Goal: Information Seeking & Learning: Learn about a topic

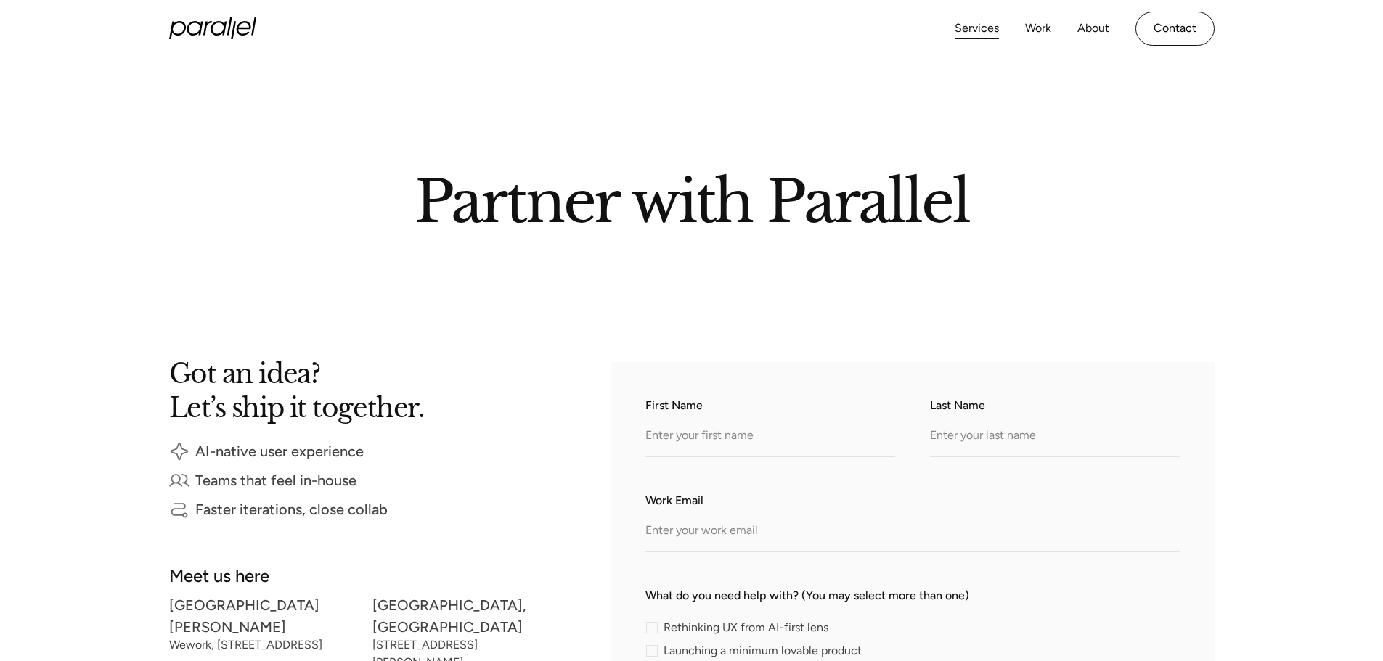
click at [982, 29] on link "Services" at bounding box center [977, 28] width 44 height 21
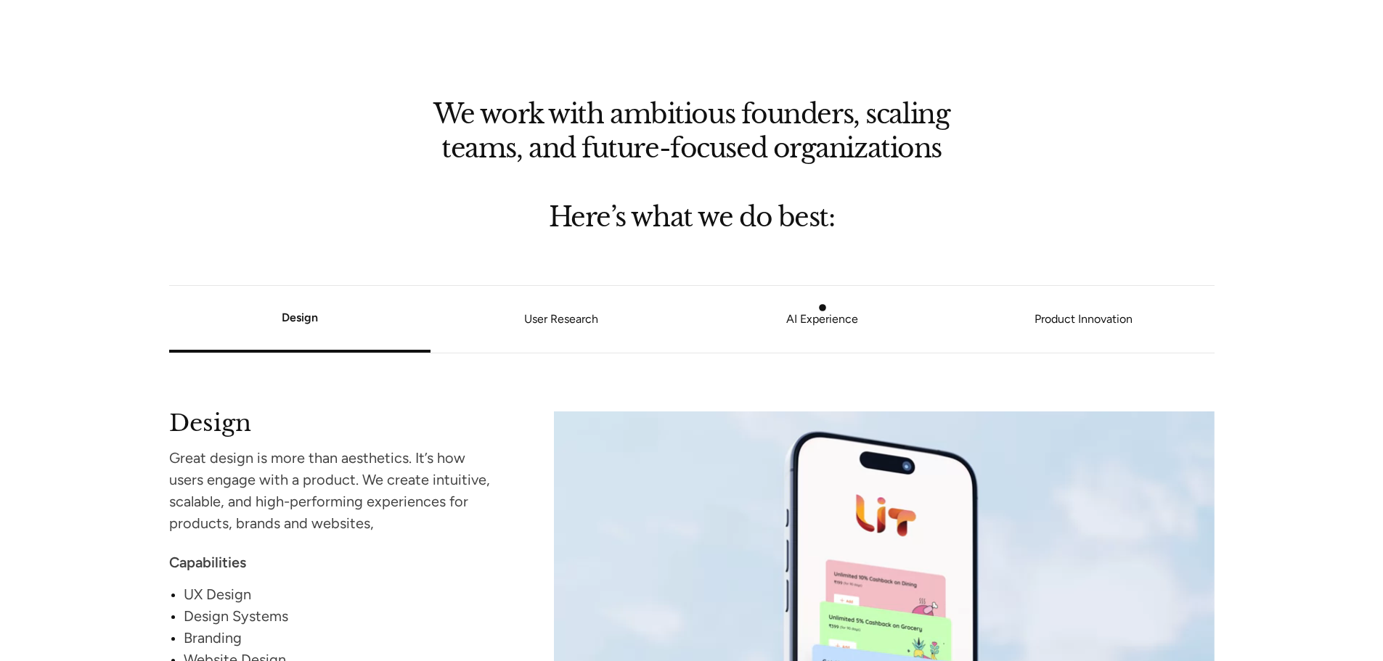
scroll to position [1281, 0]
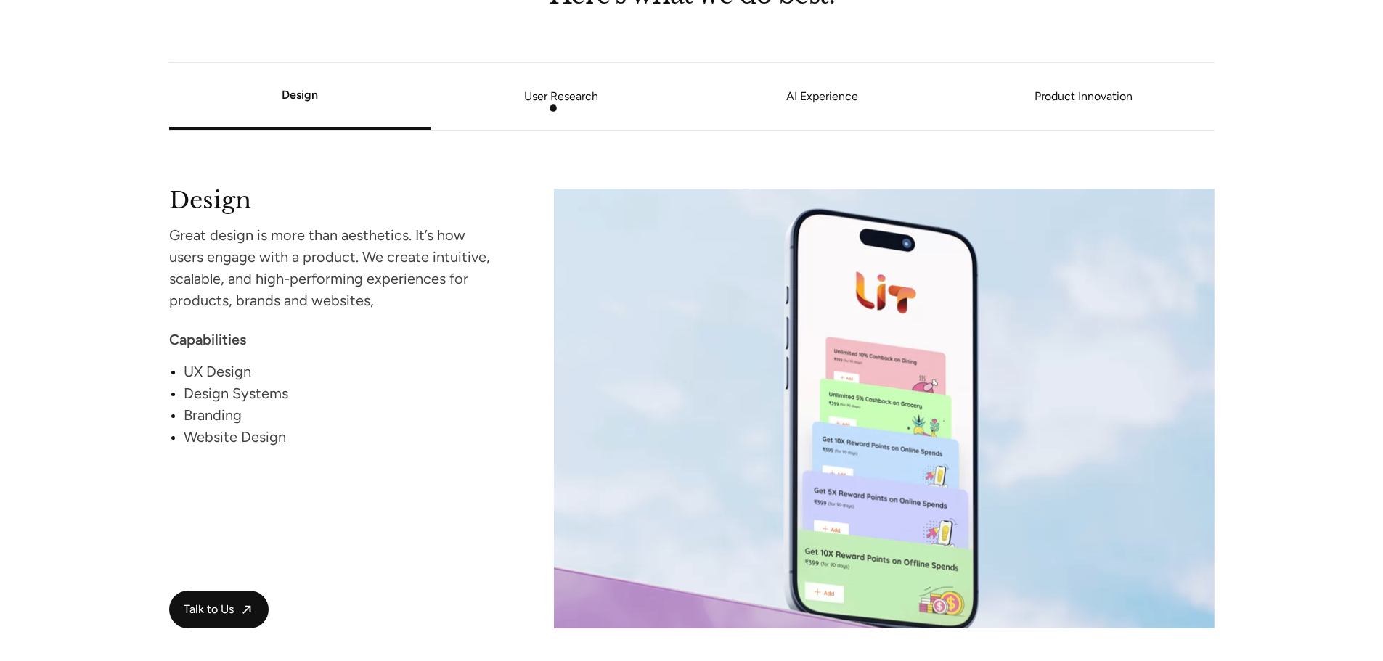
click at [553, 108] on li "User Research" at bounding box center [561, 96] width 261 height 55
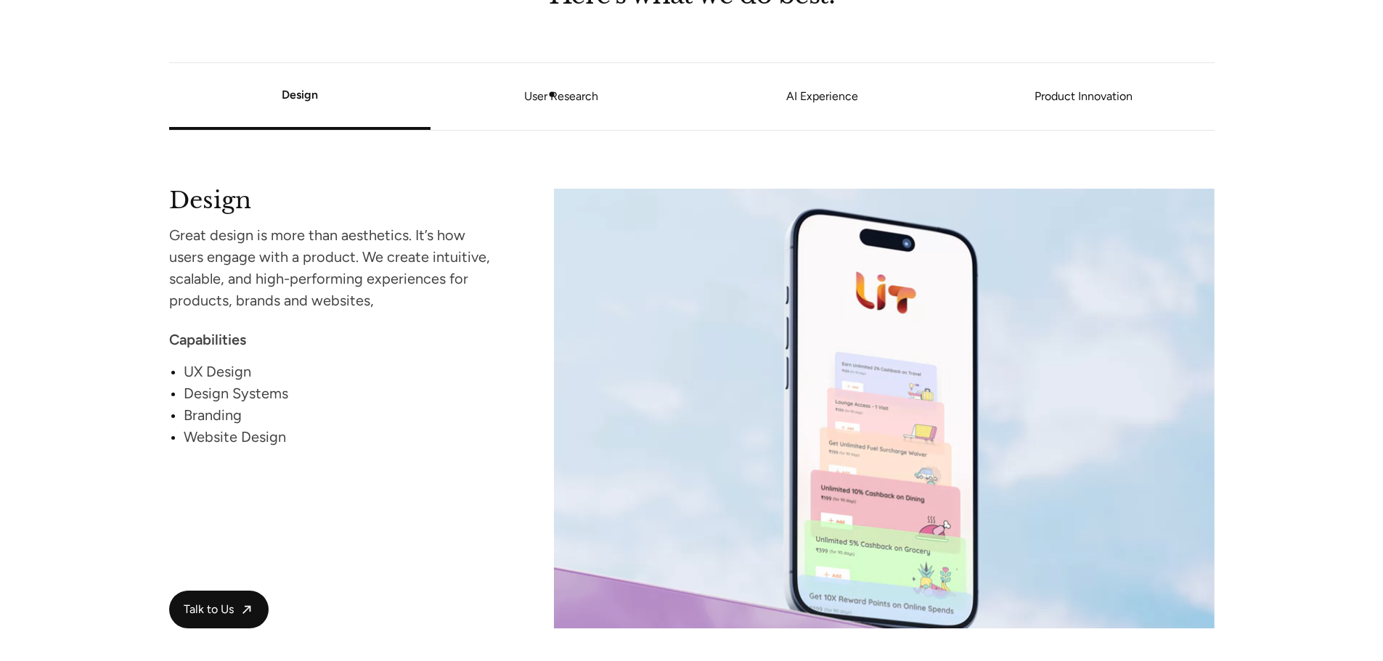
click at [552, 94] on link "User Research" at bounding box center [561, 96] width 261 height 9
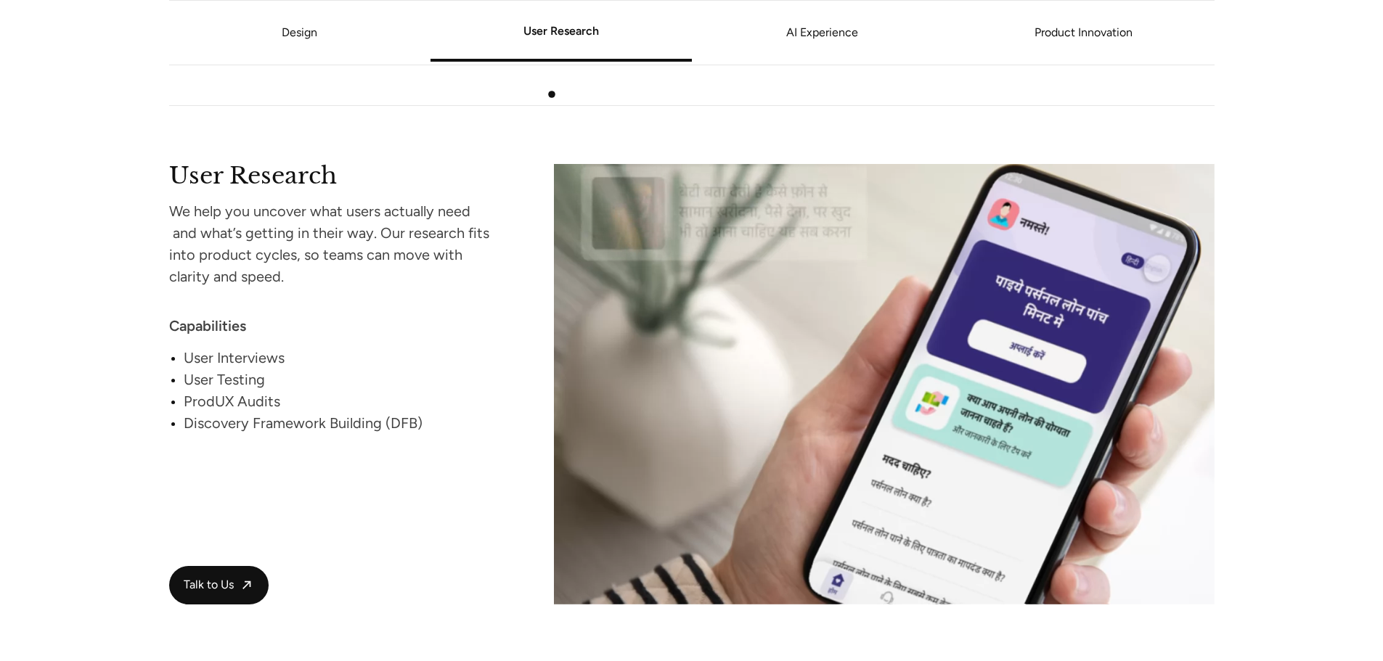
scroll to position [1867, 0]
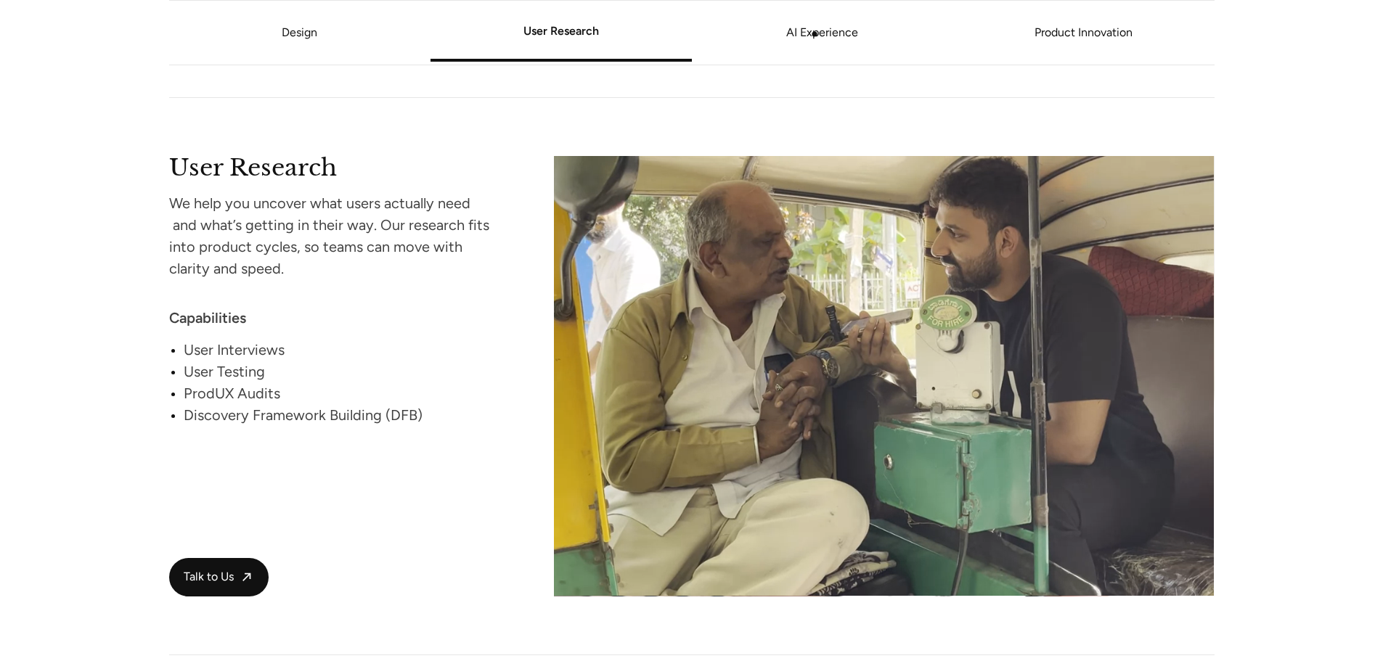
click at [815, 34] on link "AI Experience" at bounding box center [822, 32] width 261 height 9
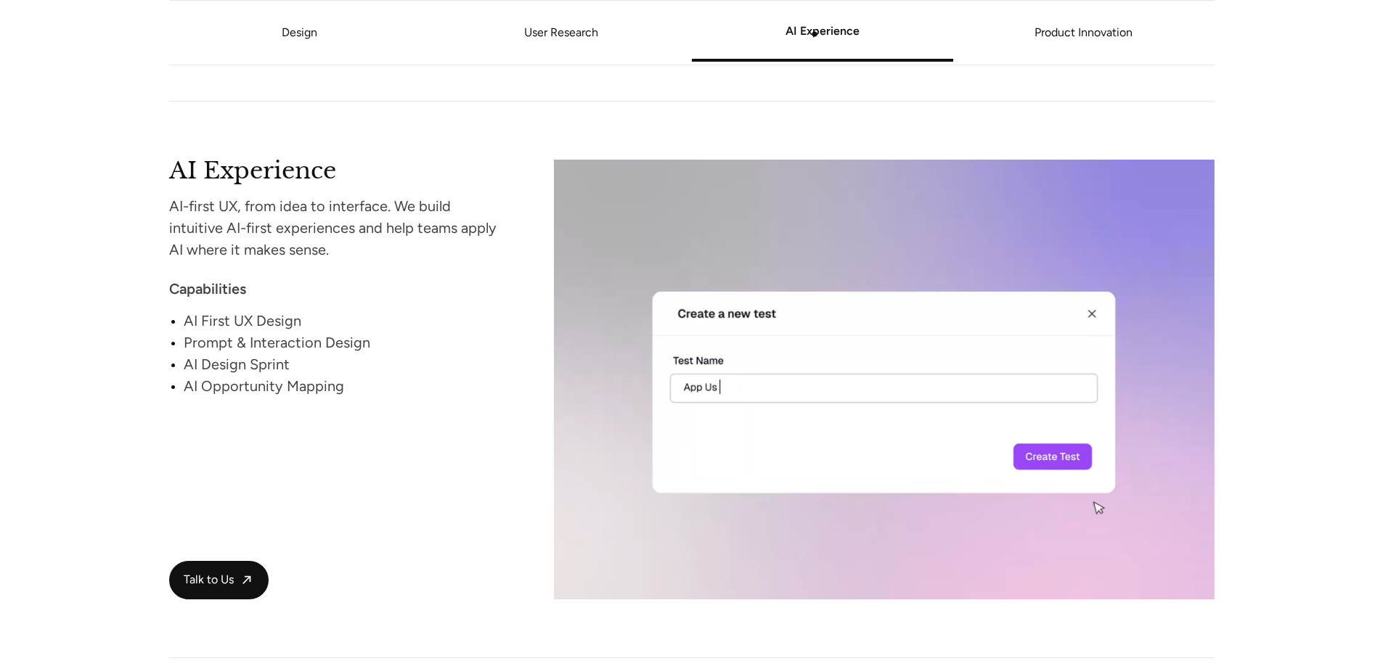
scroll to position [2422, 0]
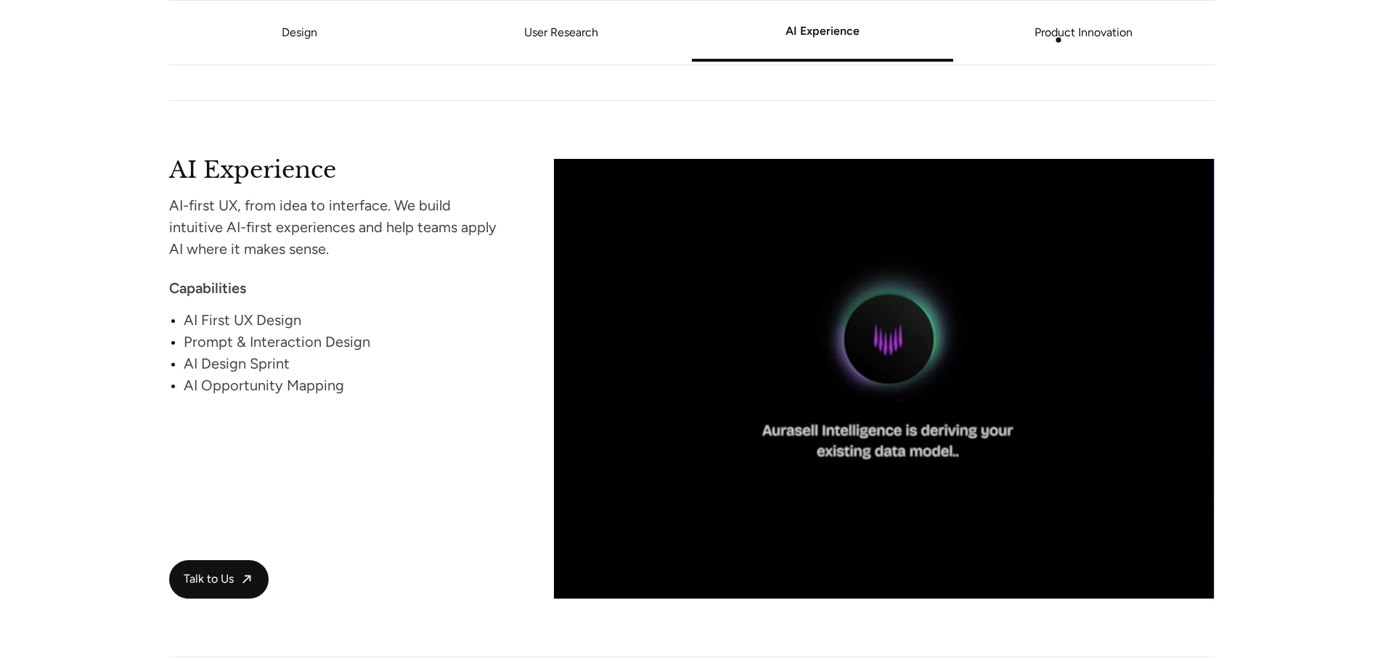
click at [1059, 37] on link "Product Innovation" at bounding box center [1083, 32] width 261 height 9
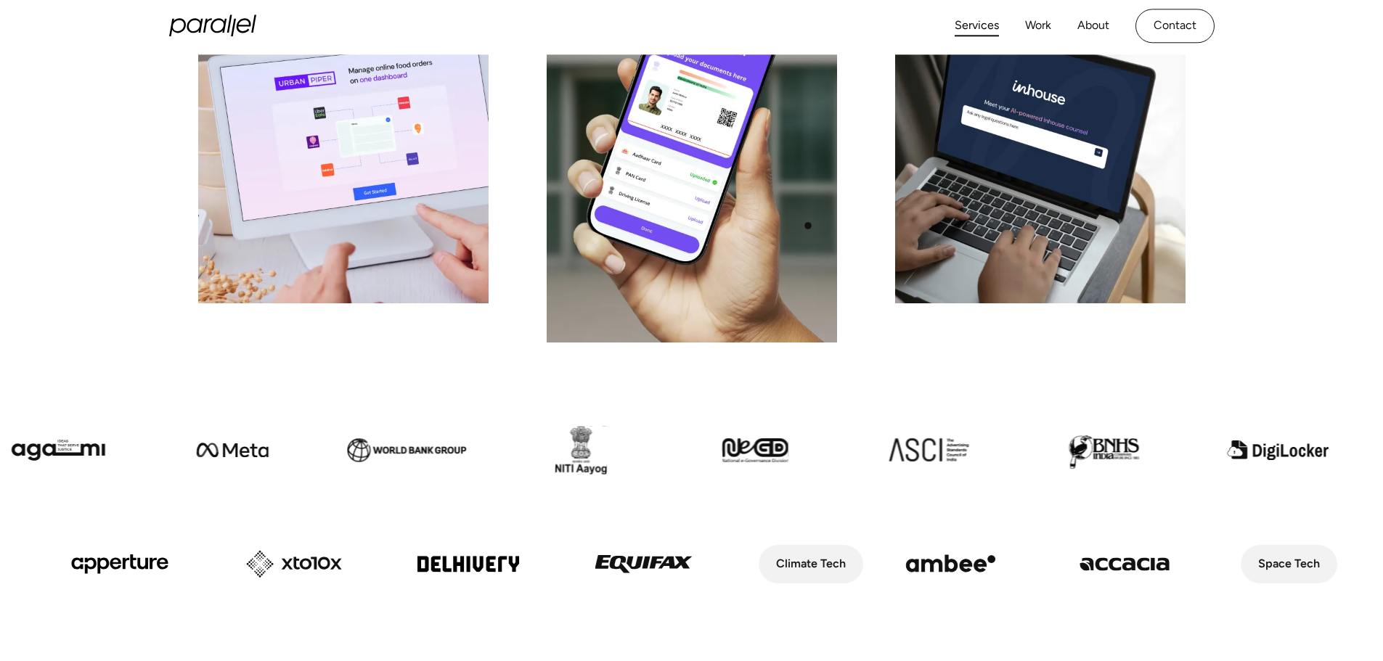
scroll to position [0, 0]
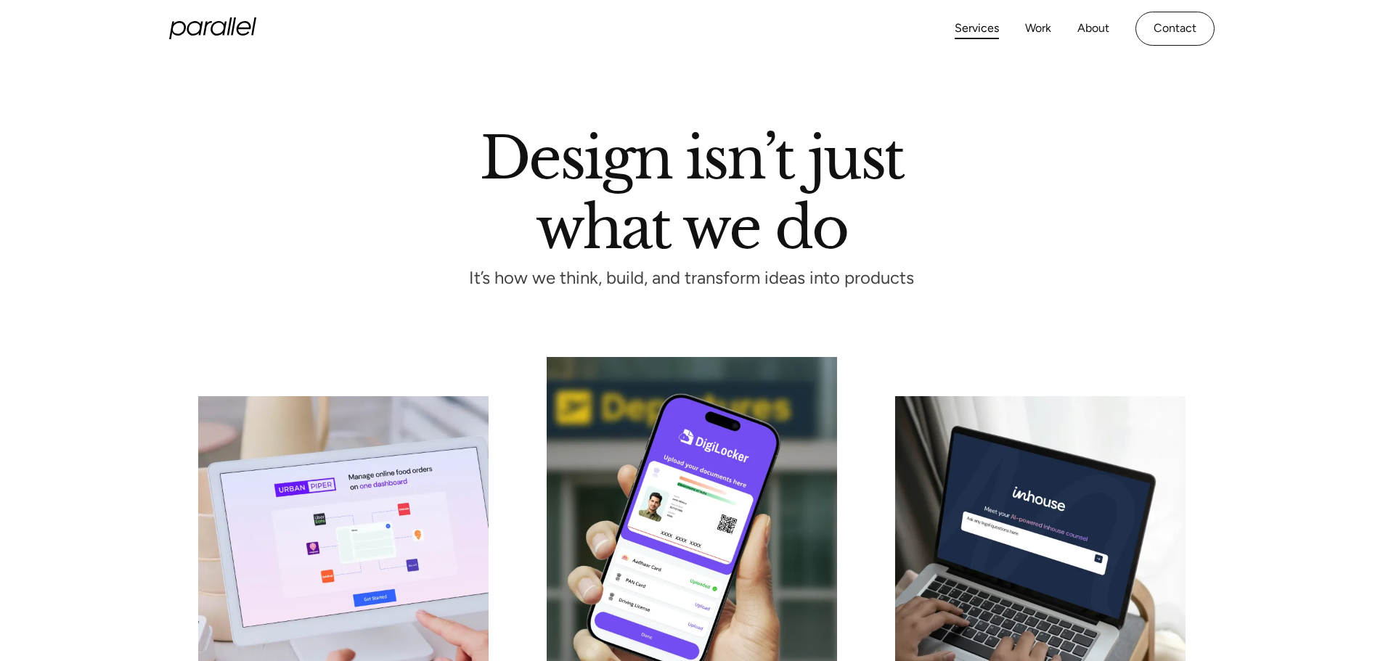
click at [243, 32] on icon "home" at bounding box center [212, 28] width 87 height 22
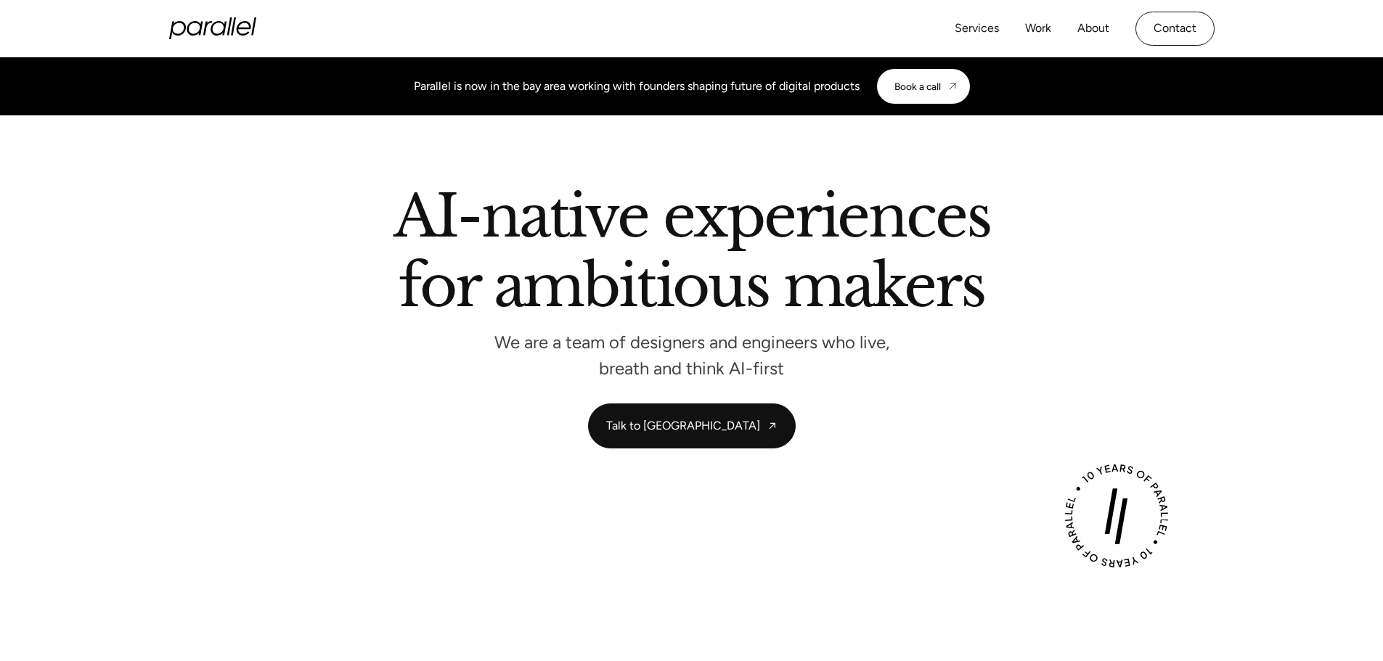
click at [212, 25] on icon "home" at bounding box center [219, 28] width 16 height 15
